Goal: Entertainment & Leisure: Consume media (video, audio)

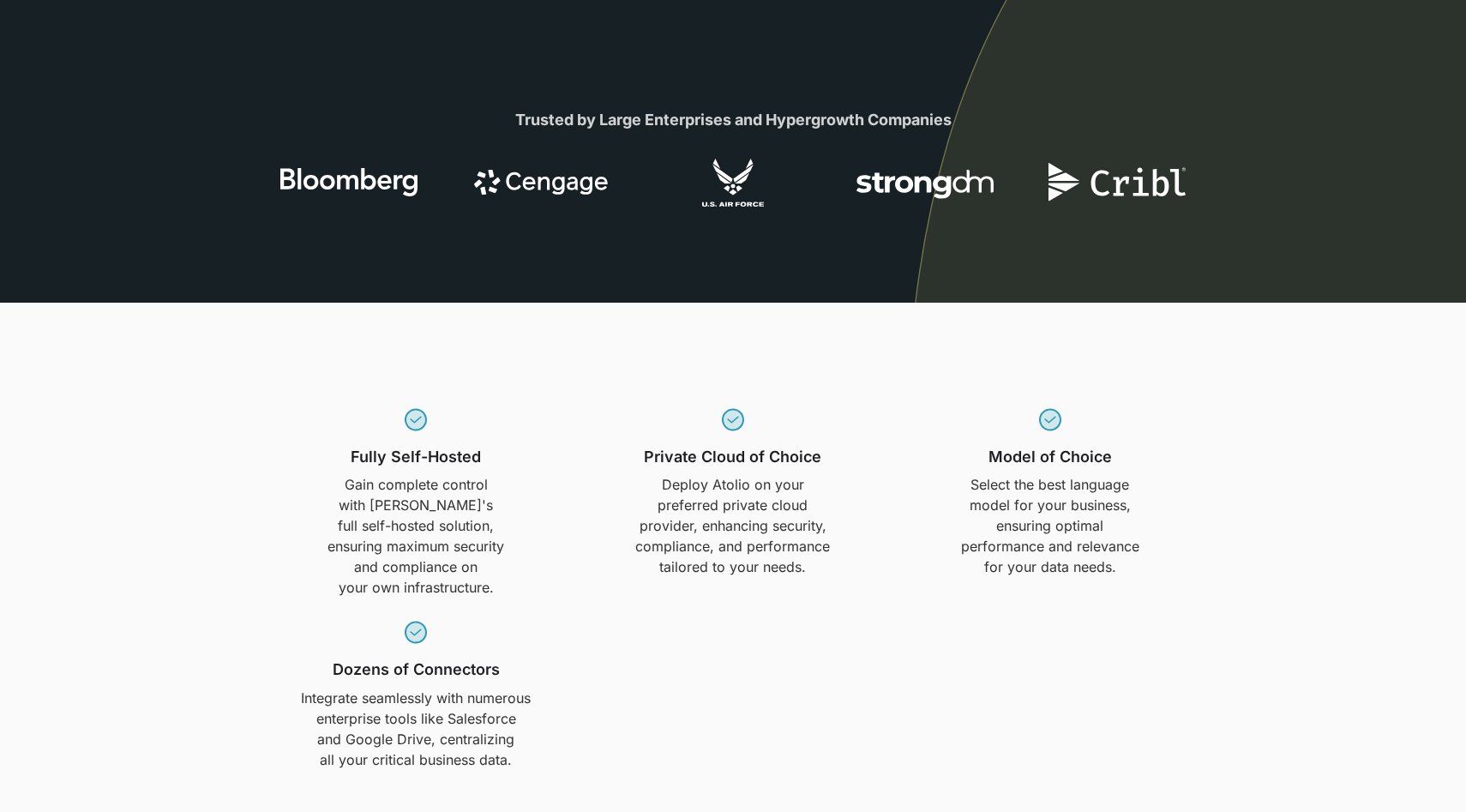
scroll to position [1704, 0]
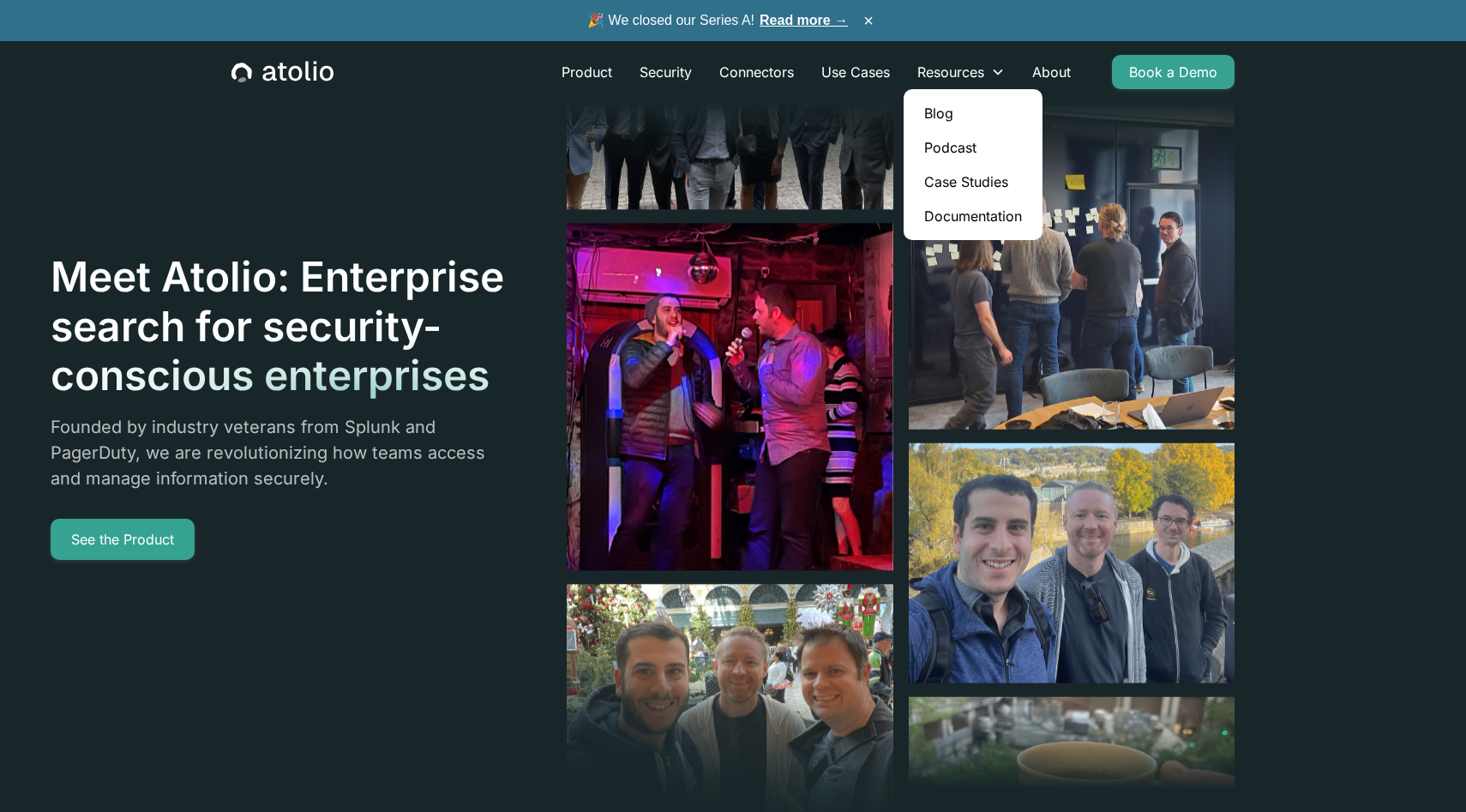
click at [958, 146] on link "Podcast" at bounding box center [973, 147] width 125 height 34
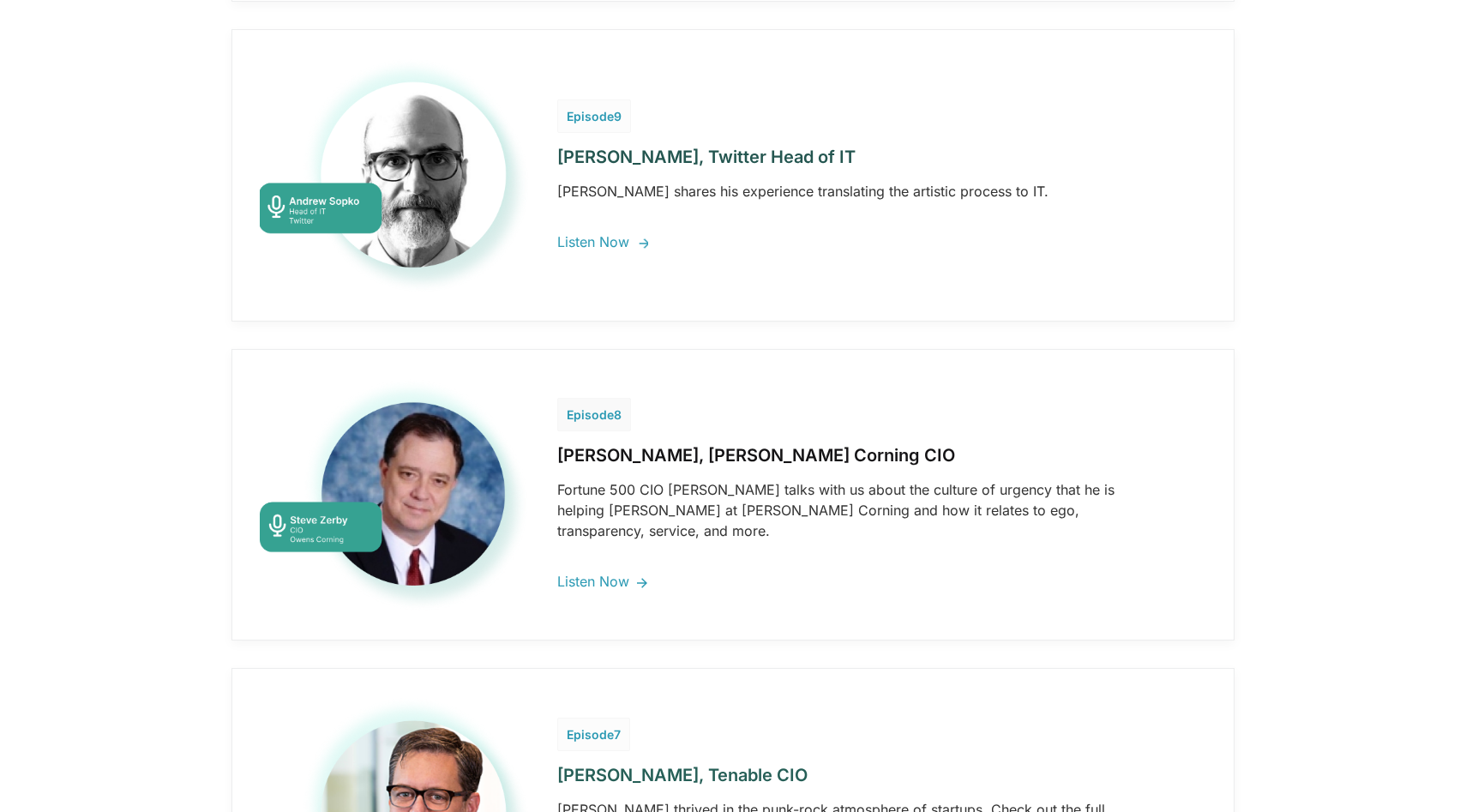
scroll to position [3712, 0]
